Goal: Task Accomplishment & Management: Use online tool/utility

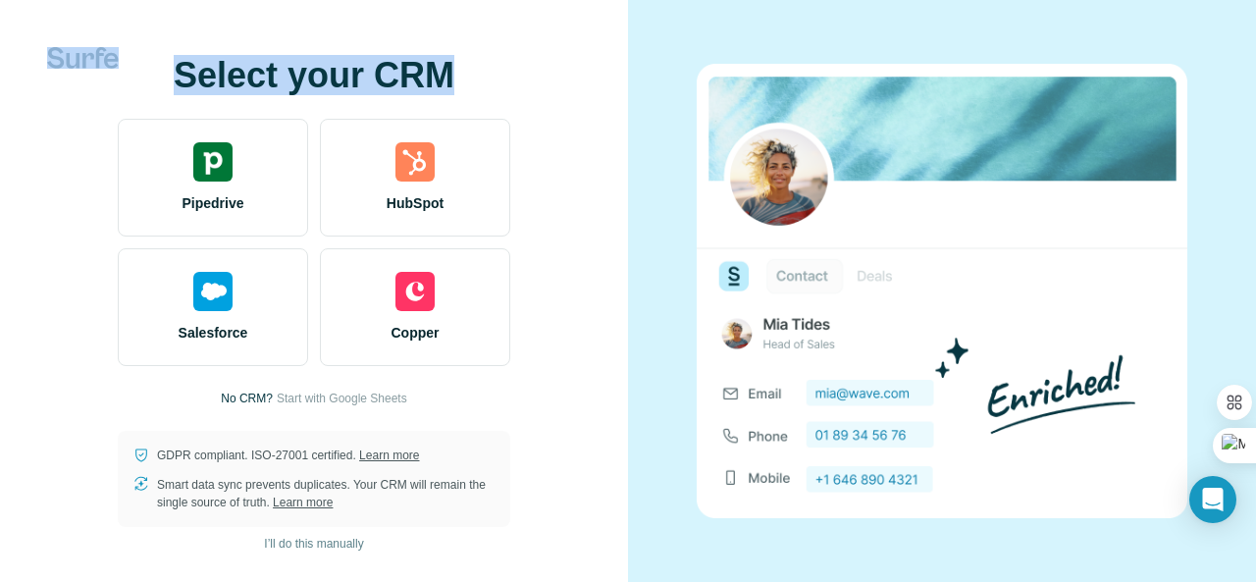
drag, startPoint x: 490, startPoint y: 80, endPoint x: 377, endPoint y: 68, distance: 113.6
click at [377, 68] on div "Select your CRM Pipedrive HubSpot Salesforce Copper No CRM? Start with Google S…" at bounding box center [314, 291] width 628 height 582
click at [365, 42] on icon at bounding box center [372, 43] width 15 height 15
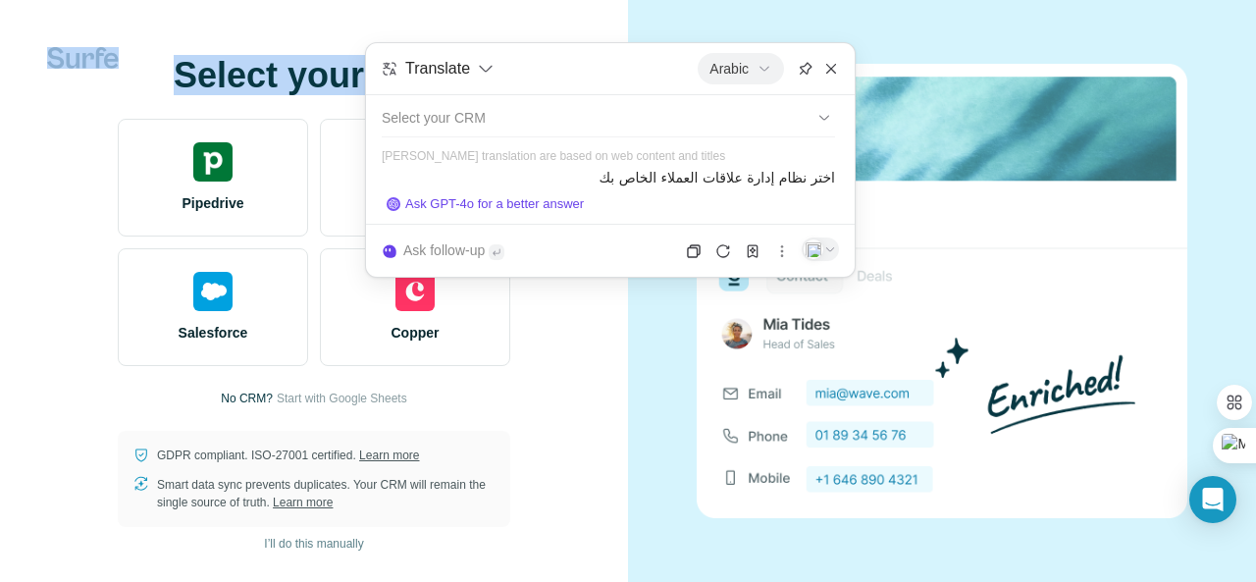
click at [549, 288] on div "Select your CRM Pipedrive HubSpot Salesforce Copper No CRM? Start with Google S…" at bounding box center [313, 291] width 549 height 471
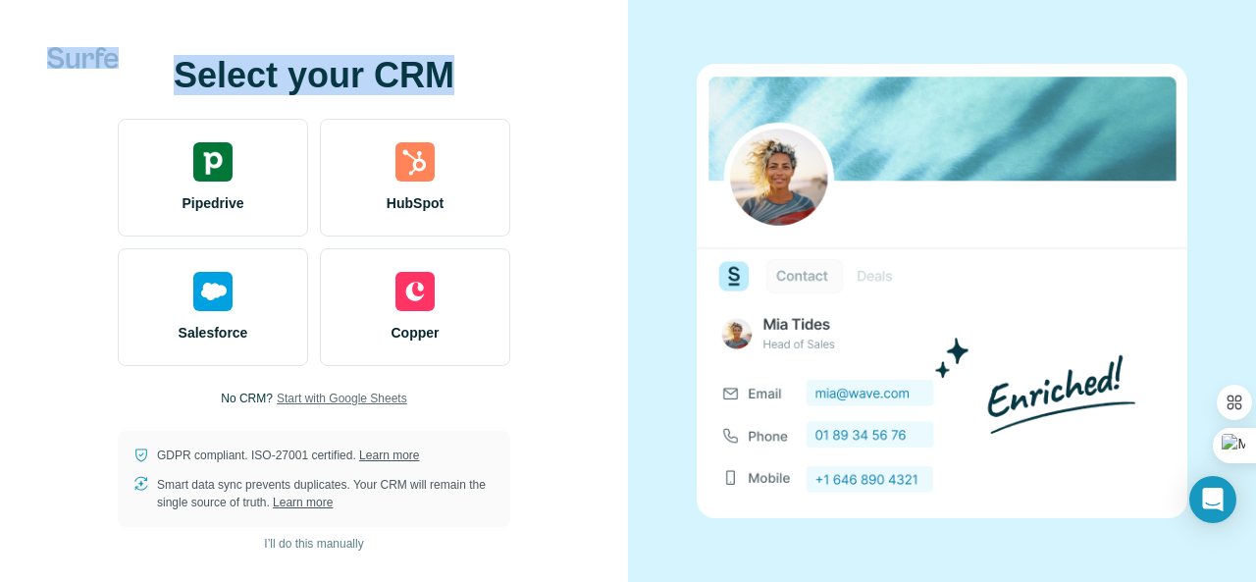
click at [305, 399] on span "Start with Google Sheets" at bounding box center [342, 399] width 131 height 18
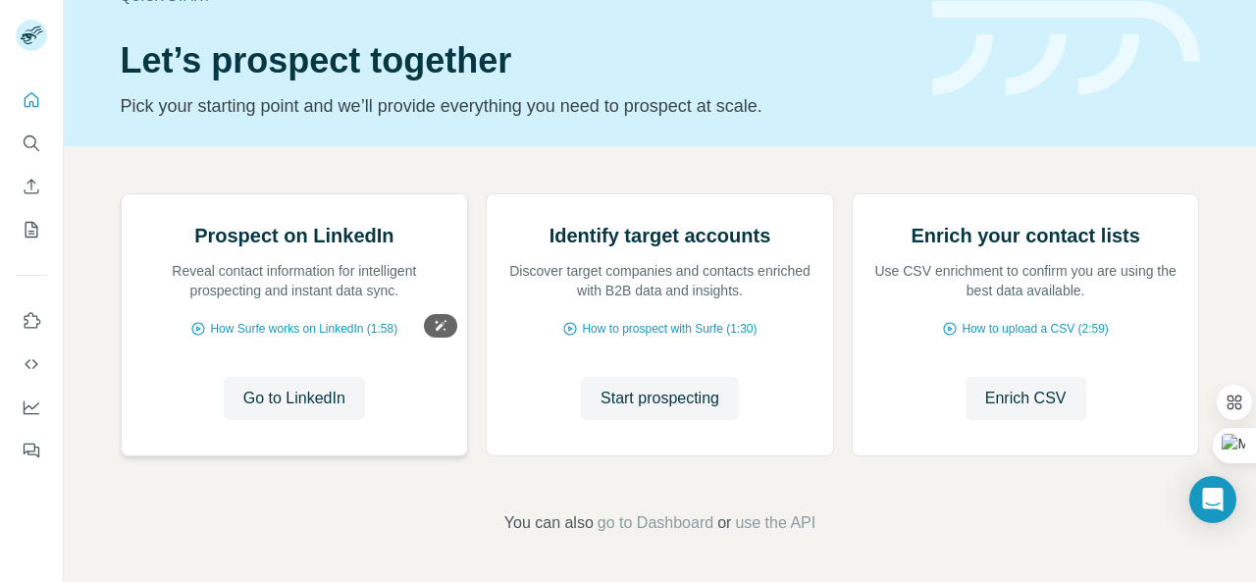
scroll to position [147, 0]
